Goal: Navigation & Orientation: Find specific page/section

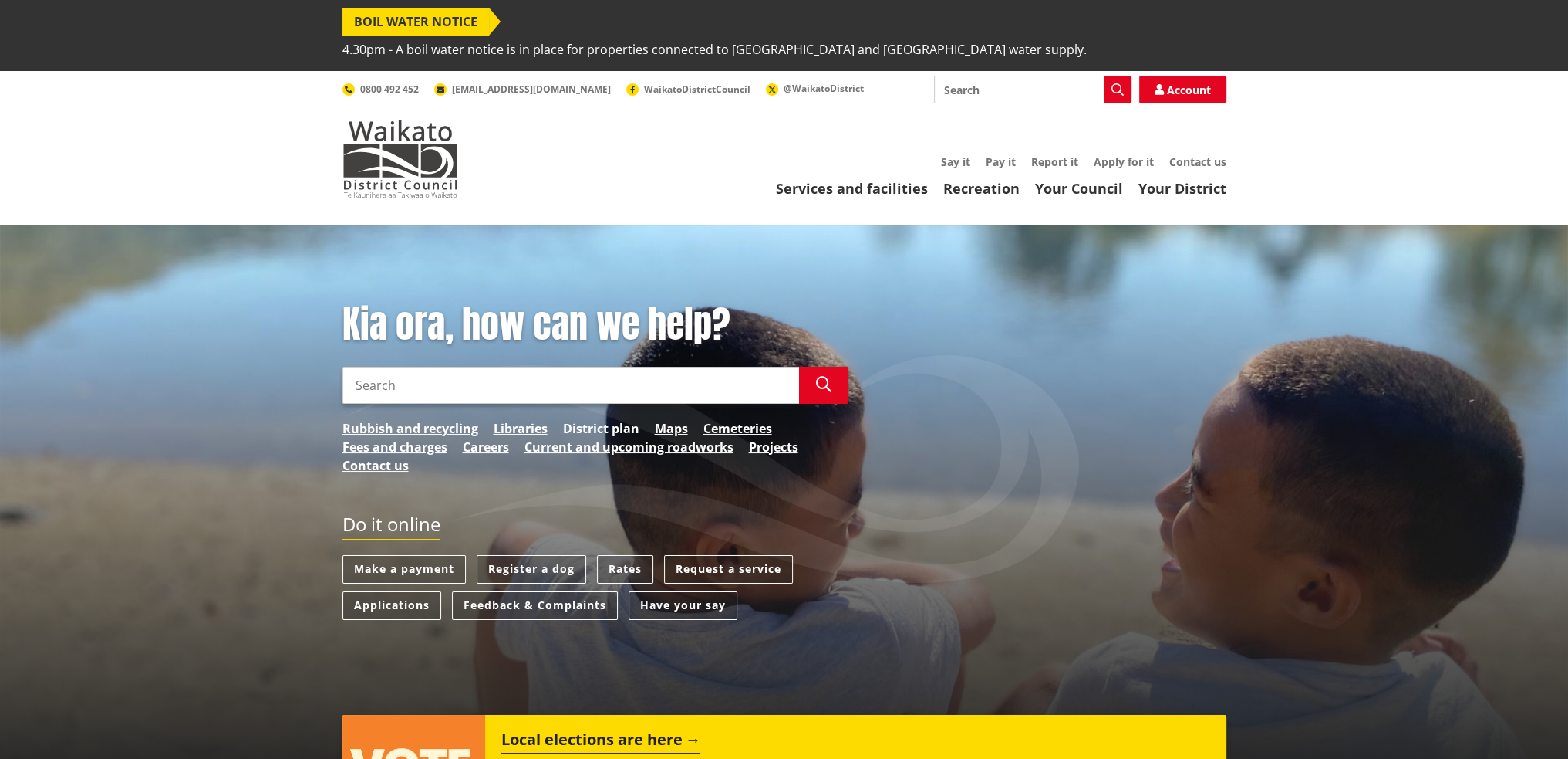
click at [587, 419] on link "District plan" at bounding box center [601, 428] width 76 height 19
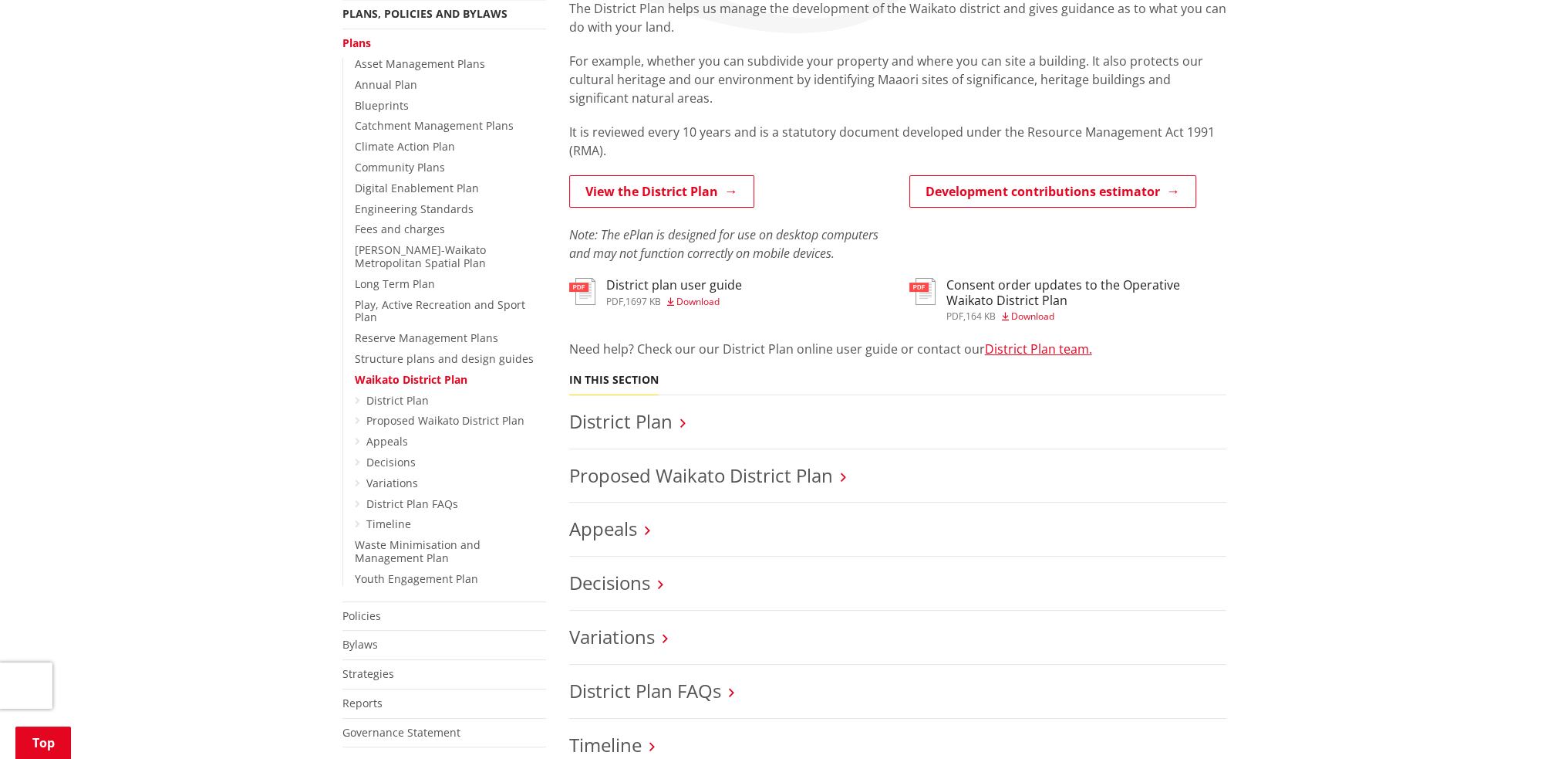
scroll to position [411, 0]
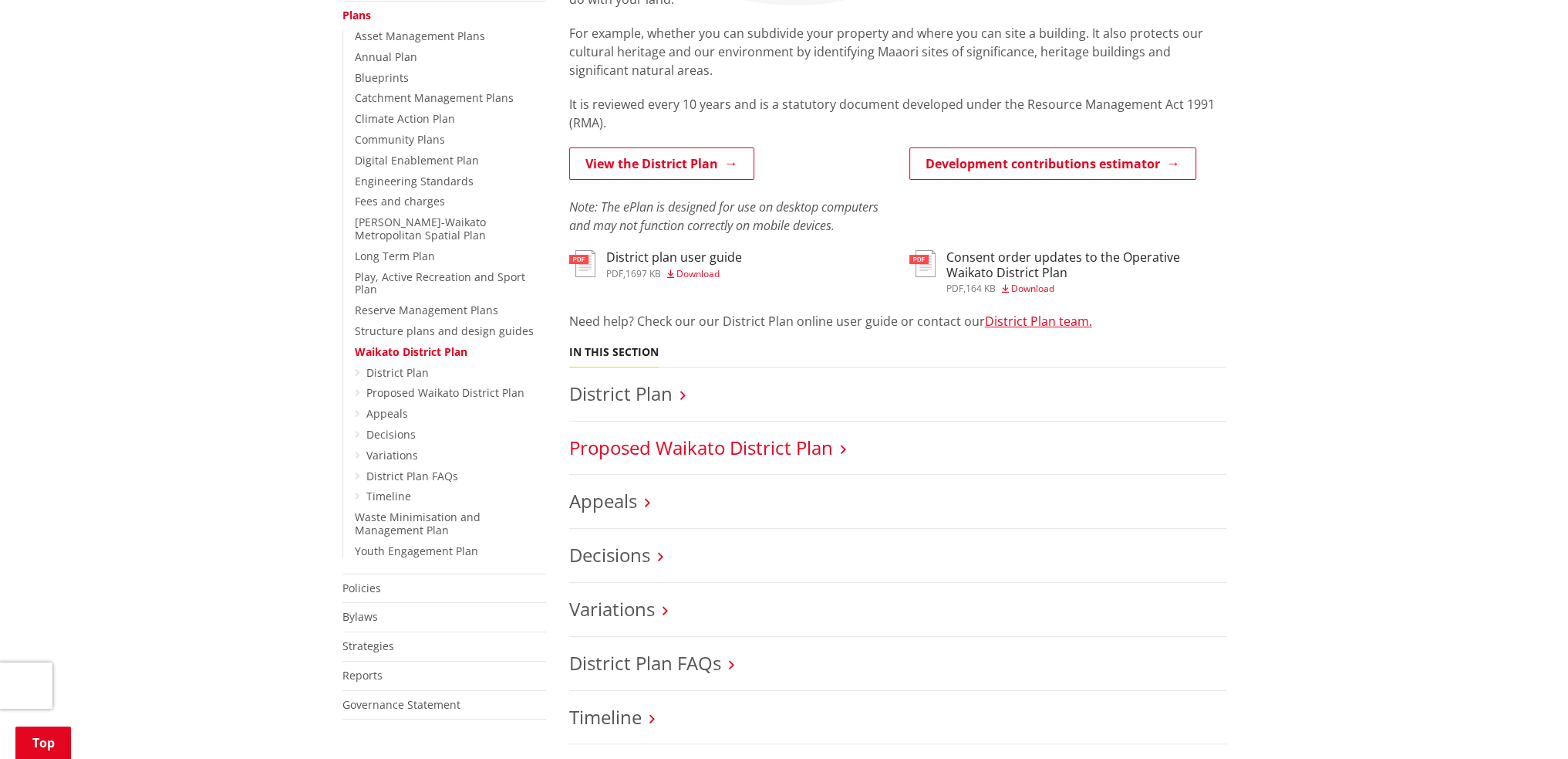
click at [698, 434] on link "Proposed Waikato District Plan" at bounding box center [701, 446] width 264 height 25
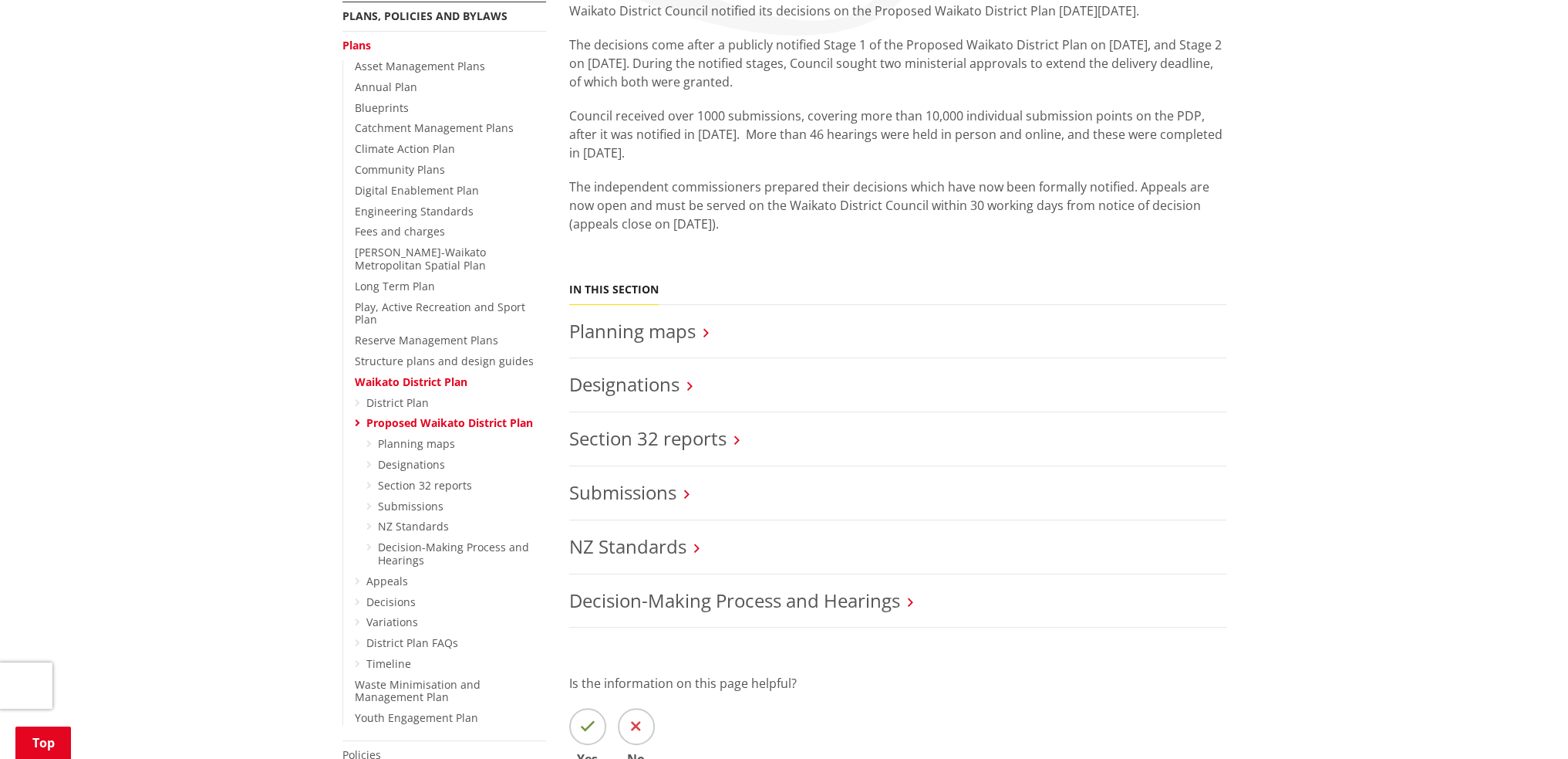
scroll to position [411, 0]
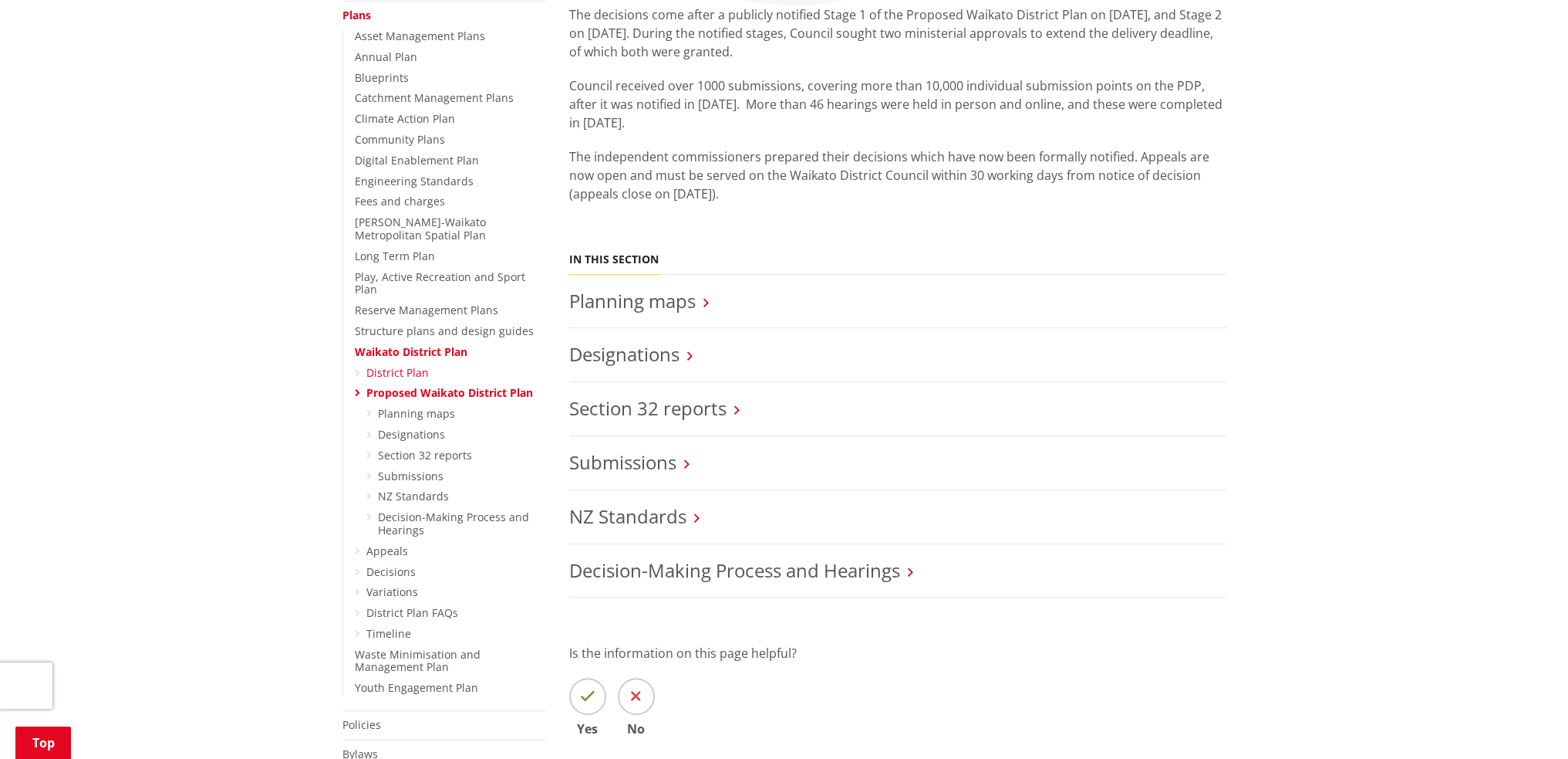
click at [398, 365] on link "District Plan" at bounding box center [398, 372] width 63 height 15
